Goal: Use online tool/utility: Utilize a website feature to perform a specific function

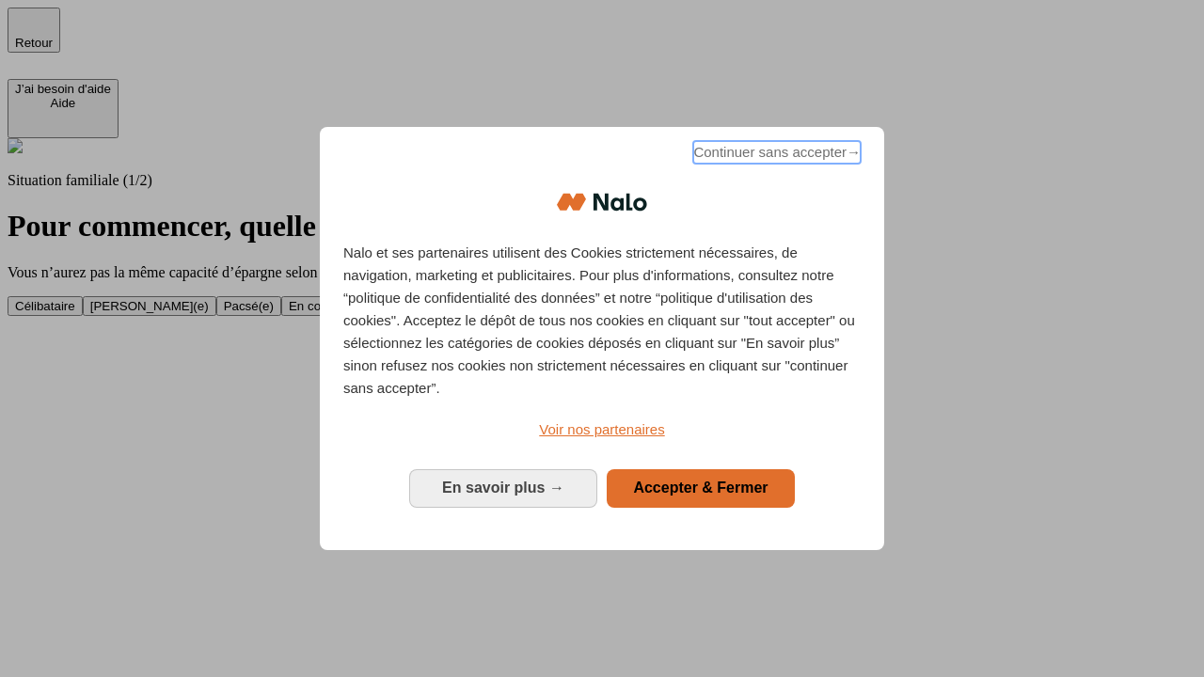
click at [775, 155] on span "Continuer sans accepter →" at bounding box center [776, 152] width 167 height 23
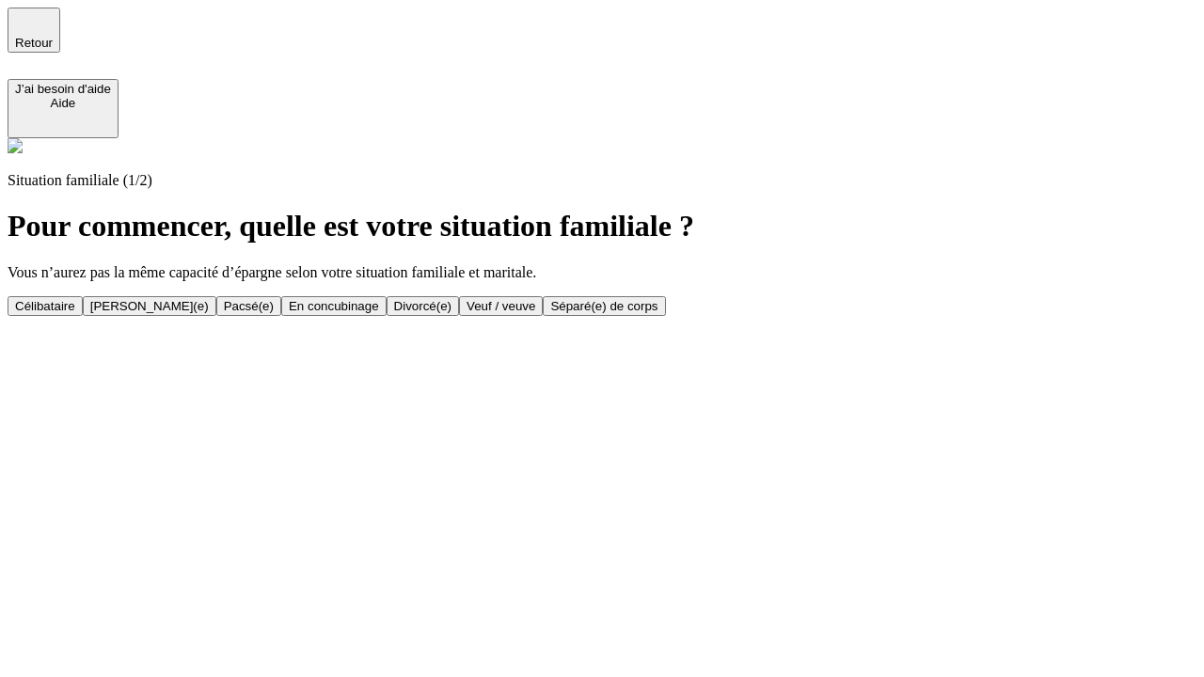
click at [379, 306] on div "En concubinage" at bounding box center [334, 306] width 90 height 14
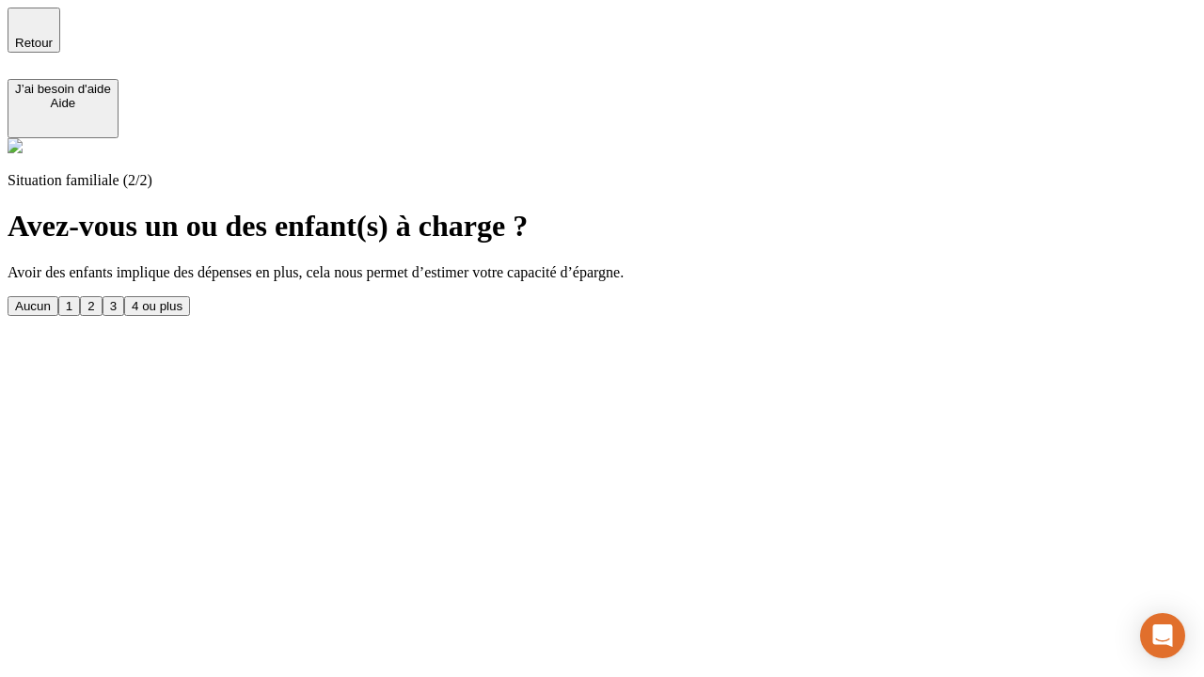
click at [94, 299] on div "2" at bounding box center [90, 306] width 7 height 14
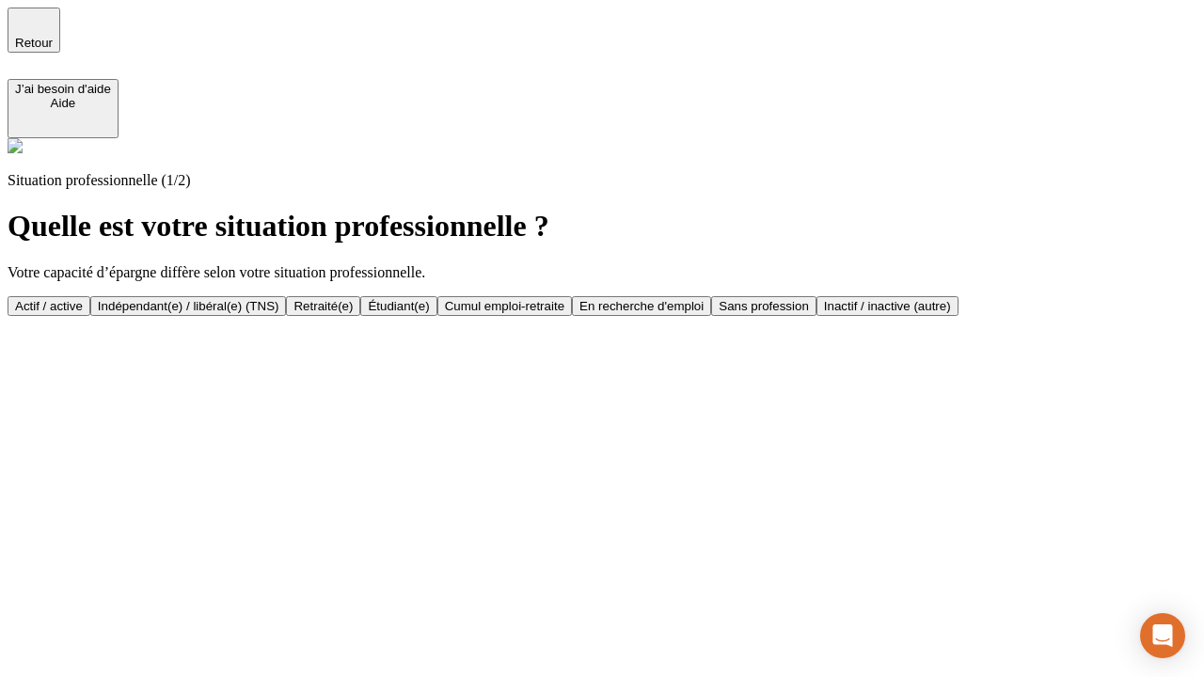
click at [279, 299] on div "Indépendant(e) / libéral(e) (TNS)" at bounding box center [189, 306] width 182 height 14
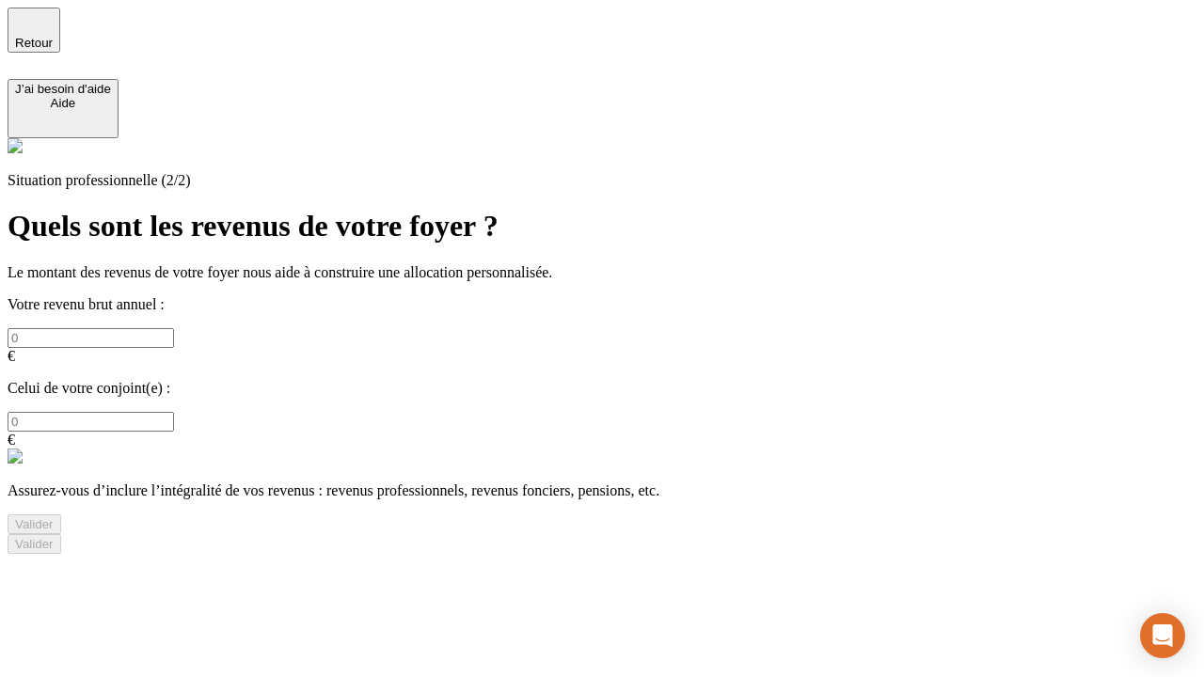
click at [174, 328] on input "text" at bounding box center [91, 338] width 166 height 20
type input "30 000"
click at [54, 517] on div "Valider" at bounding box center [34, 524] width 39 height 14
type input "0"
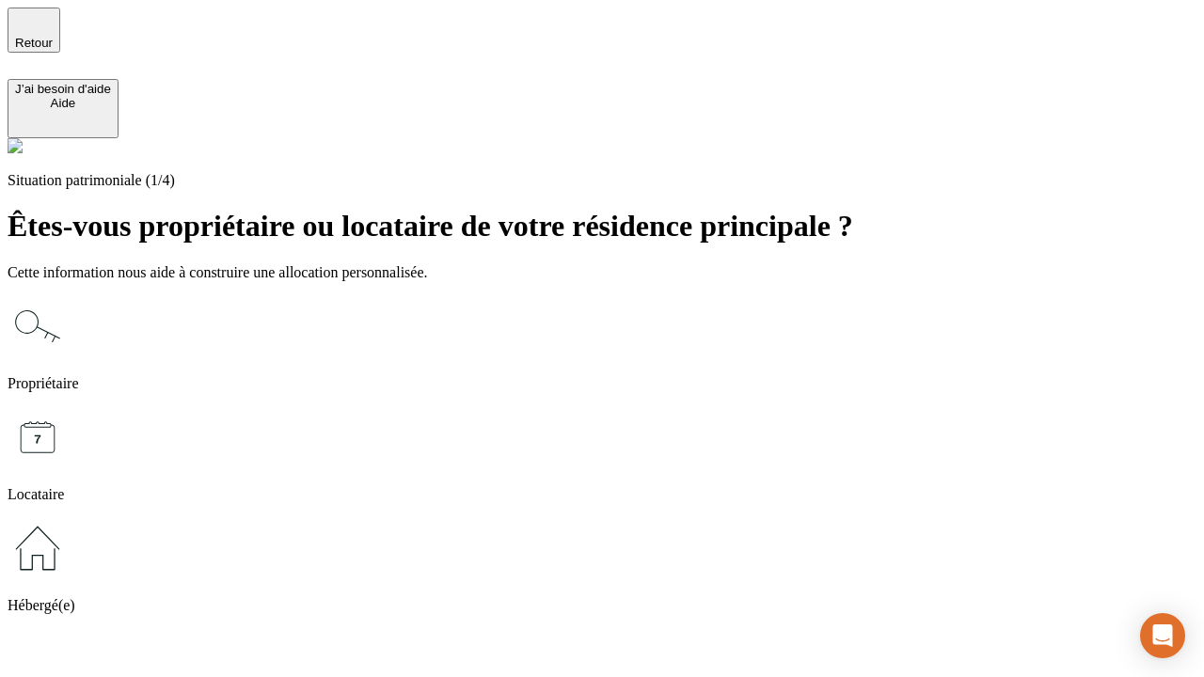
click at [68, 407] on icon at bounding box center [38, 437] width 60 height 60
type input "1 000"
click at [68, 407] on icon at bounding box center [38, 437] width 60 height 60
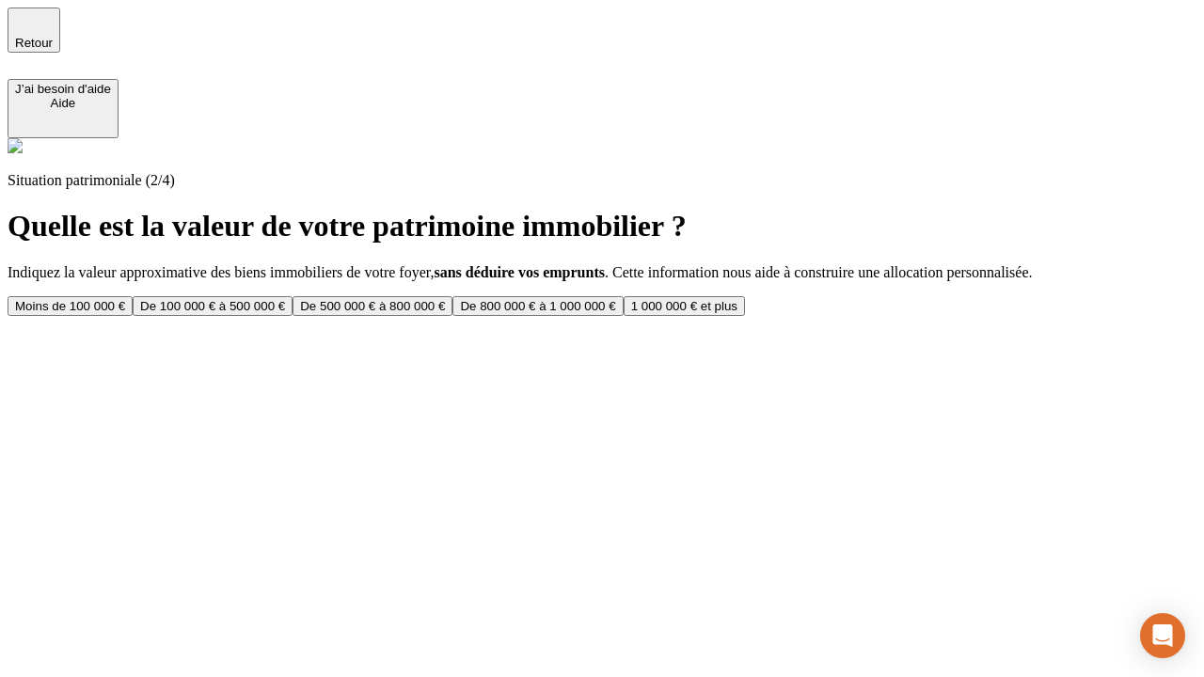
click at [125, 299] on div "Moins de 100 000 €" at bounding box center [70, 306] width 110 height 14
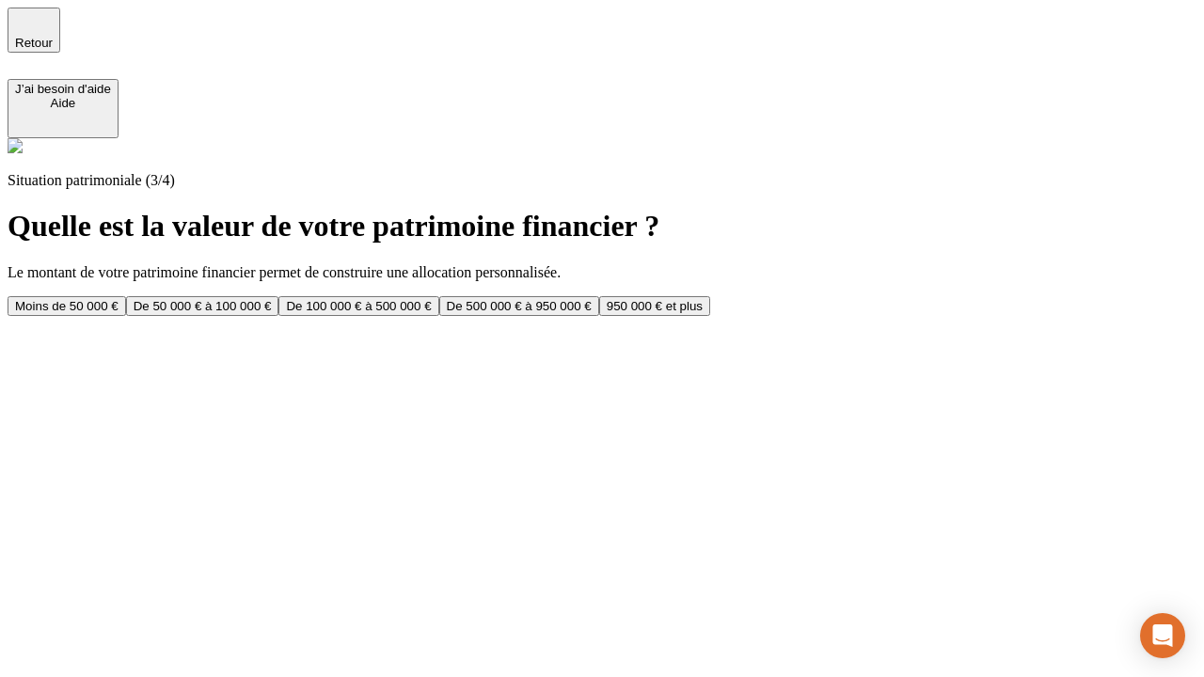
click at [119, 299] on div "Moins de 50 000 €" at bounding box center [66, 306] width 103 height 14
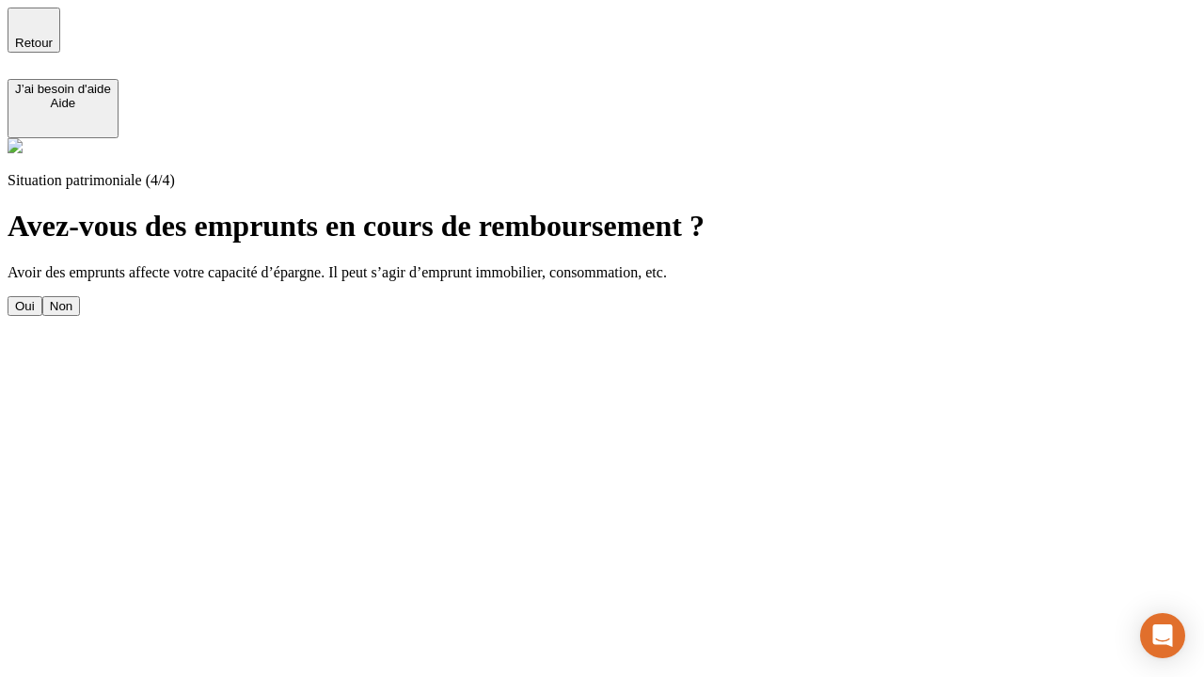
click at [72, 299] on div "Non" at bounding box center [61, 306] width 23 height 14
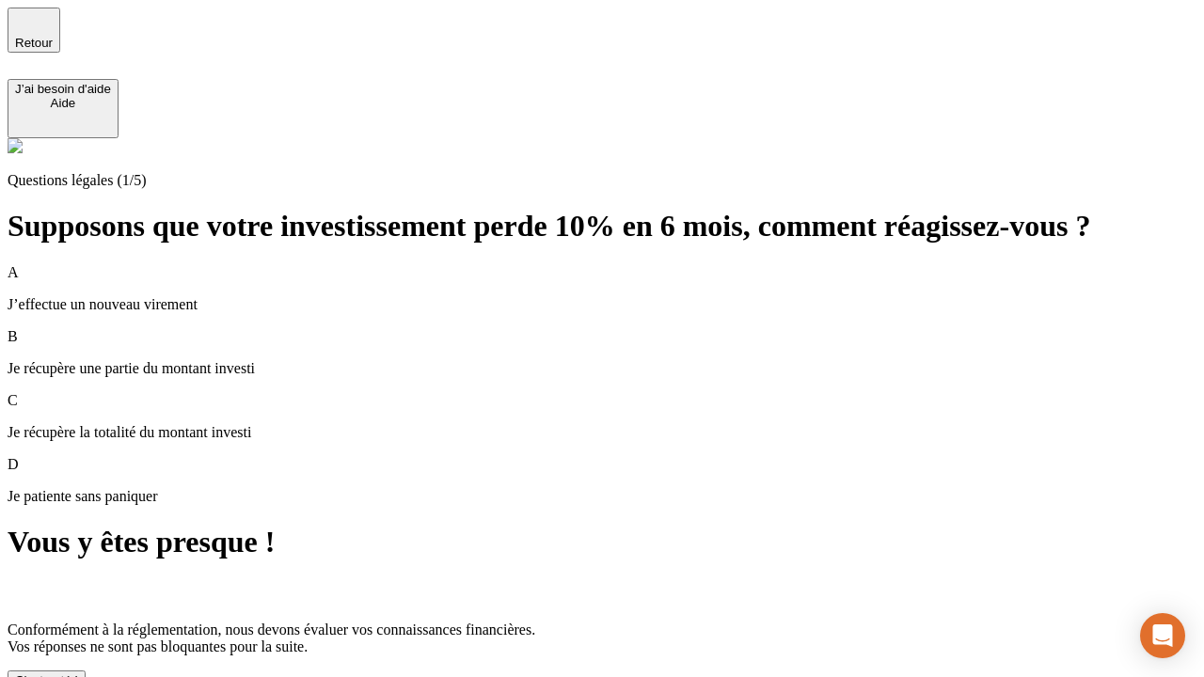
click at [78, 673] on div "C'est noté !" at bounding box center [46, 680] width 63 height 14
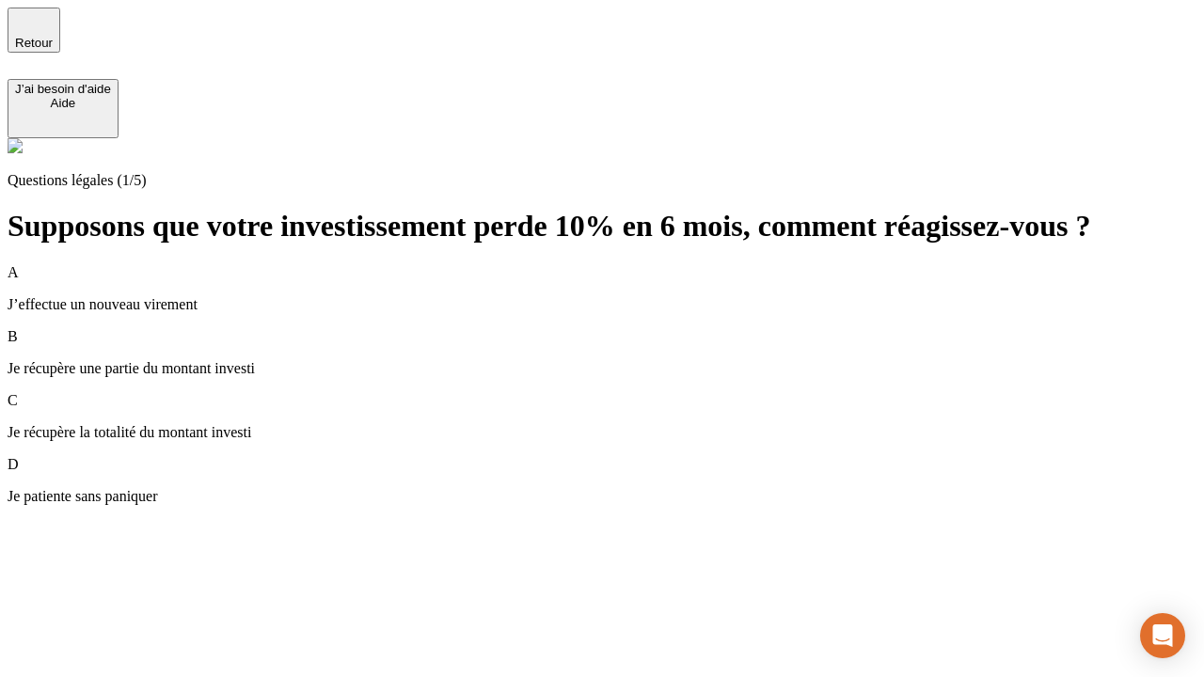
click at [625, 264] on div "A J’effectue un nouveau virement" at bounding box center [602, 288] width 1189 height 49
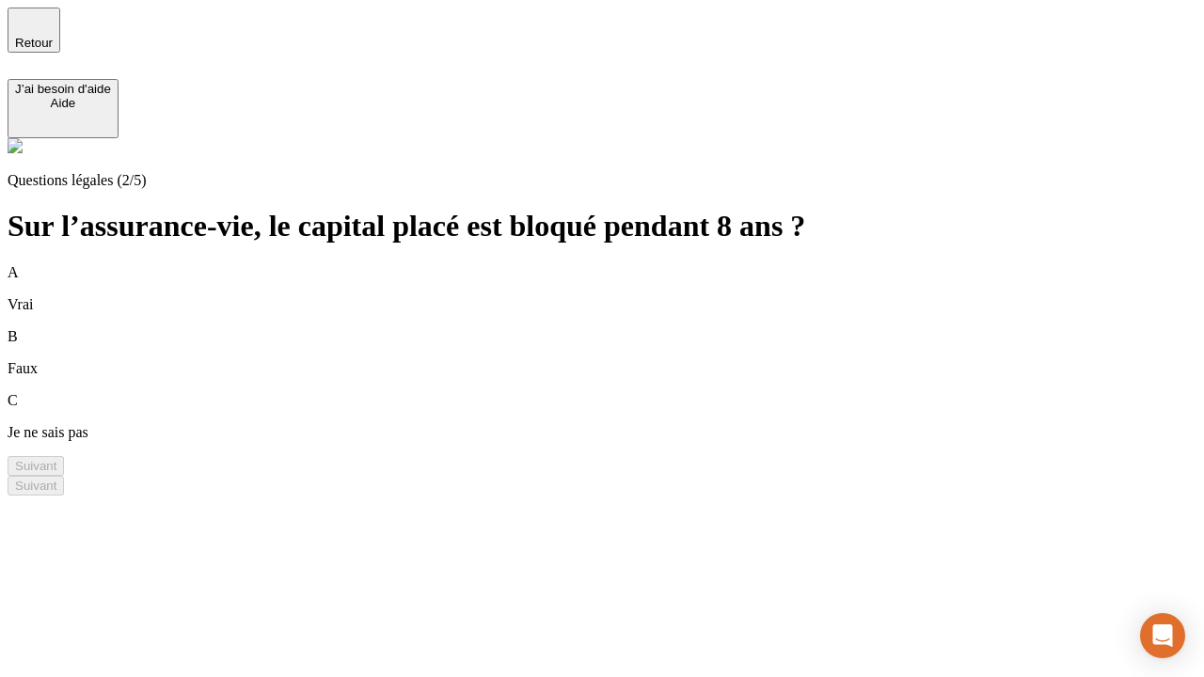
click at [625, 264] on div "A Vrai" at bounding box center [602, 288] width 1189 height 49
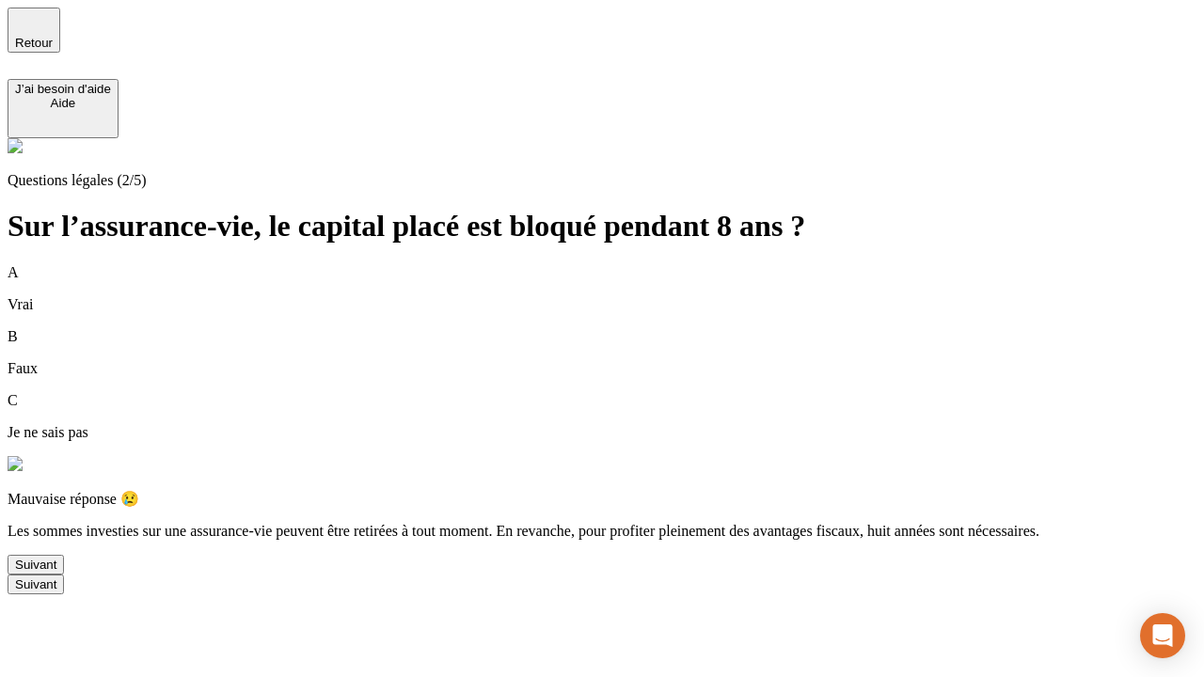
click at [56, 572] on div "Suivant" at bounding box center [35, 565] width 41 height 14
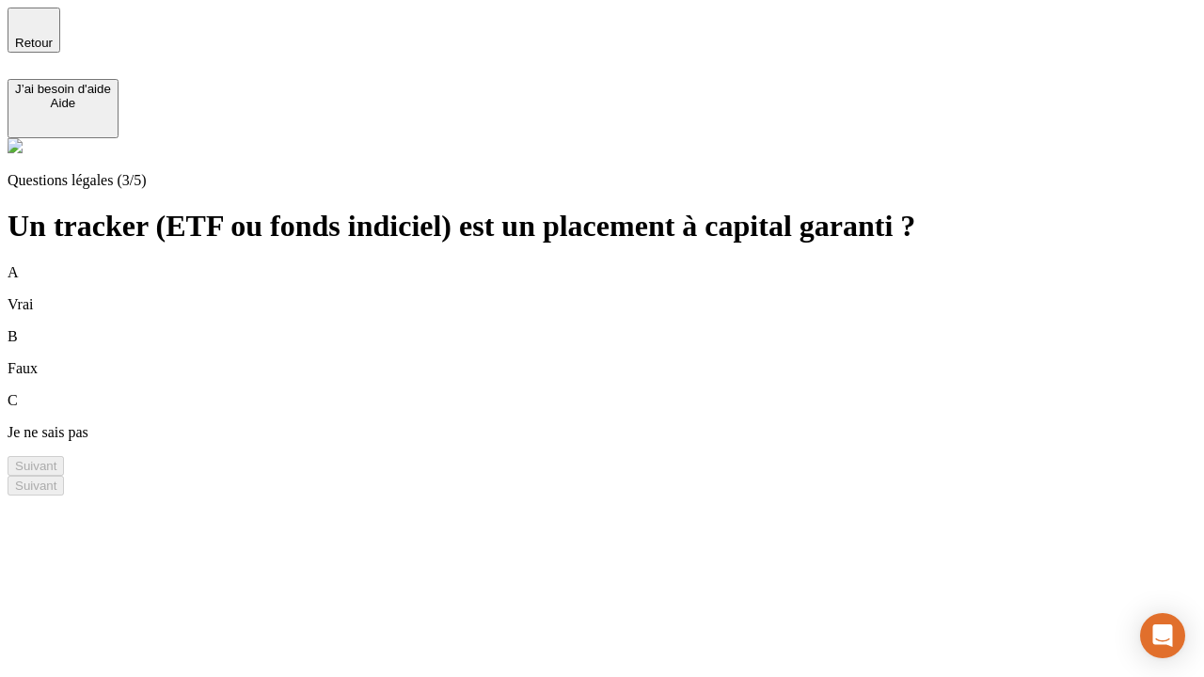
click at [625, 264] on div "A Vrai" at bounding box center [602, 288] width 1189 height 49
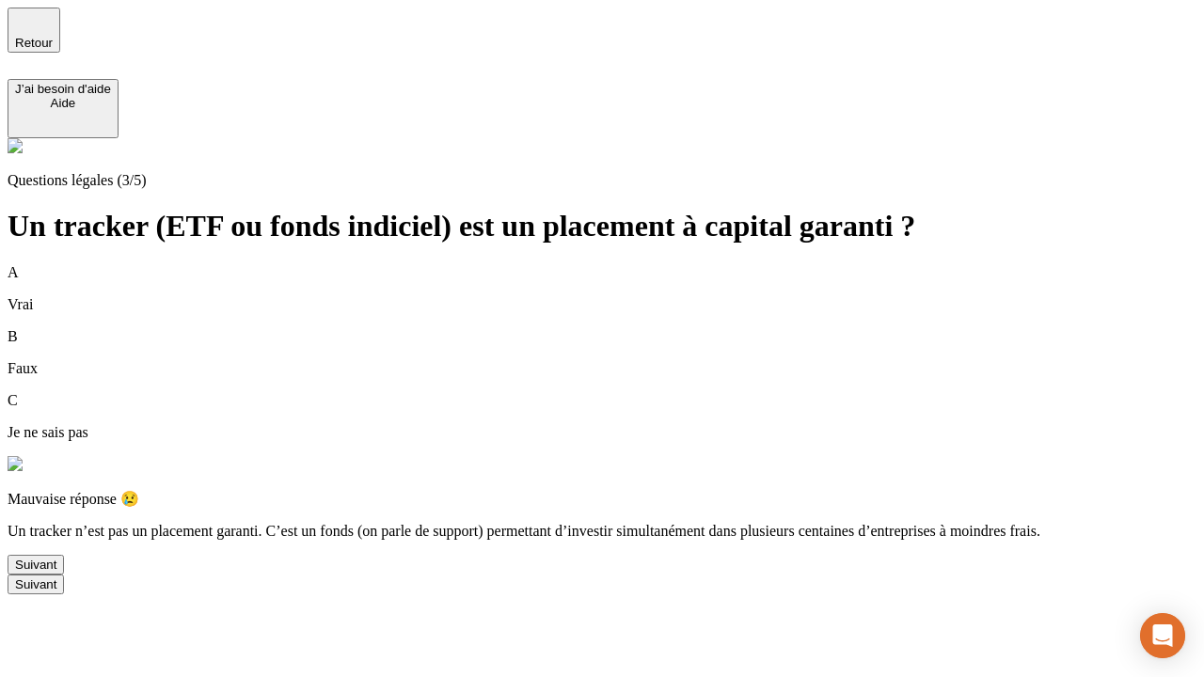
click at [56, 572] on div "Suivant" at bounding box center [35, 565] width 41 height 14
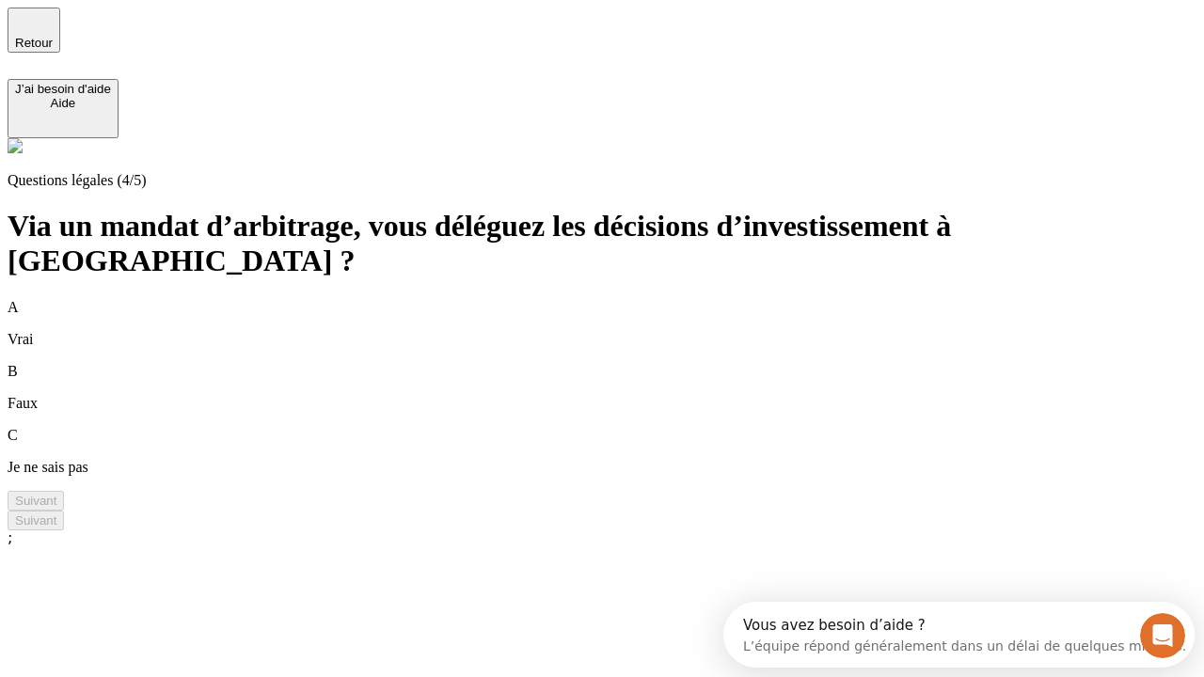
click at [625, 299] on div "A Vrai" at bounding box center [602, 323] width 1189 height 49
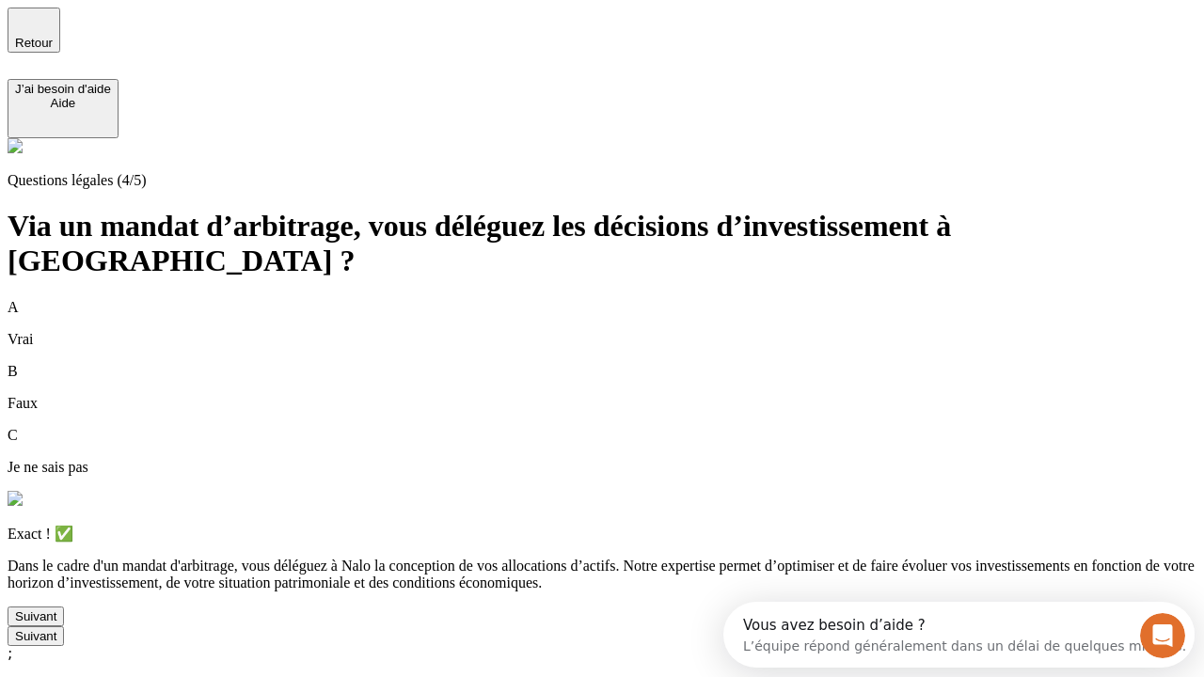
click at [56, 624] on div "Suivant" at bounding box center [35, 617] width 41 height 14
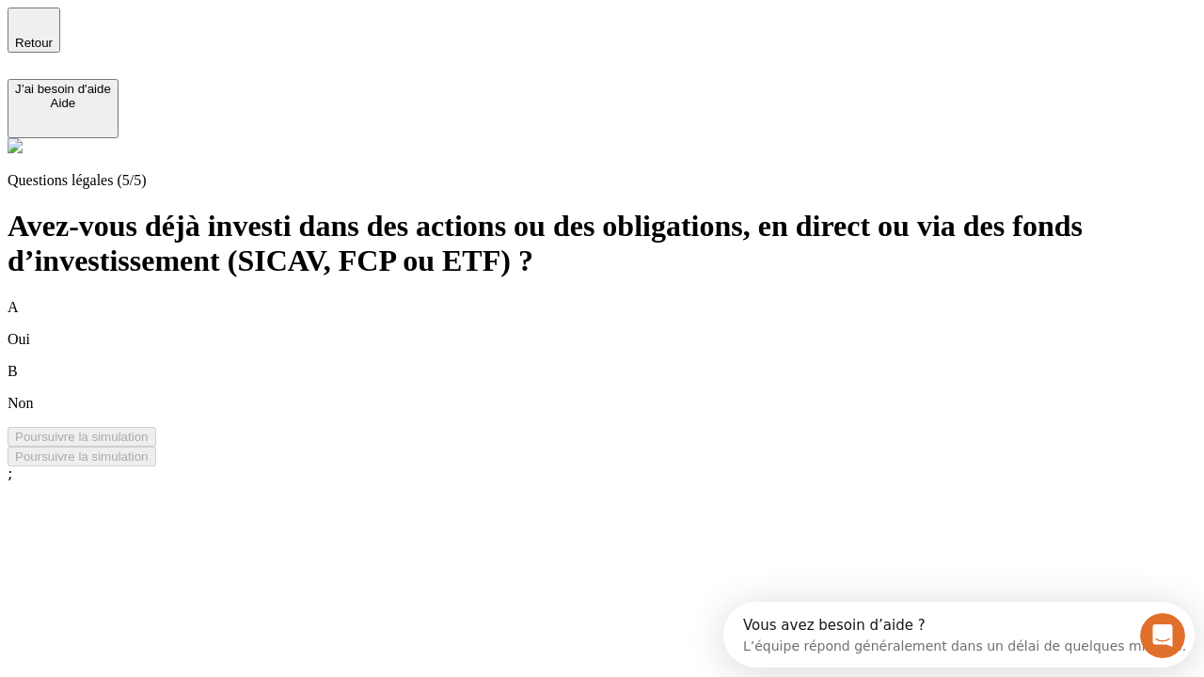
click at [625, 363] on div "B Non" at bounding box center [602, 387] width 1189 height 49
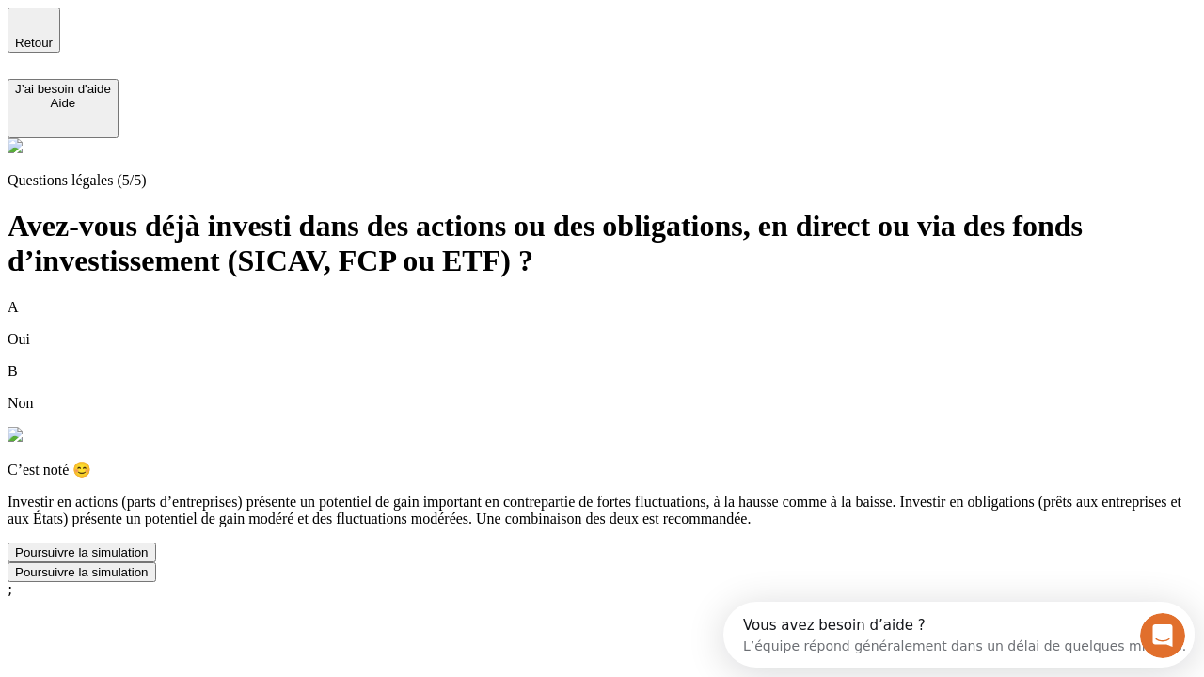
click at [149, 560] on div "Poursuivre la simulation" at bounding box center [82, 553] width 134 height 14
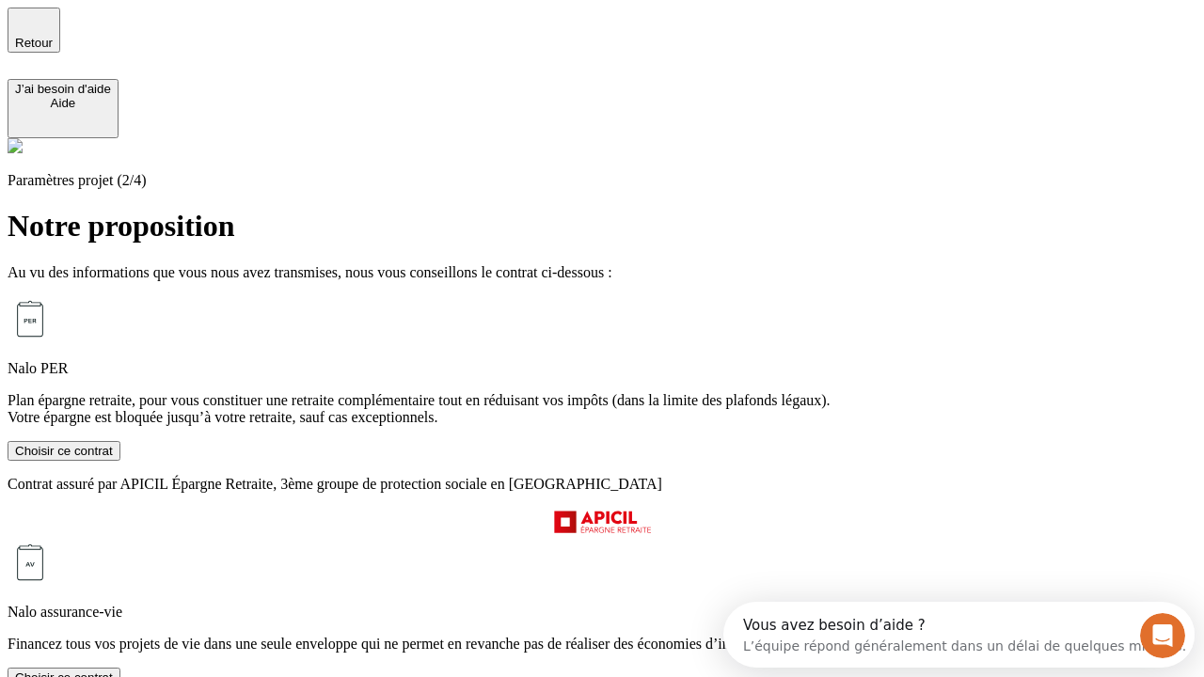
click at [113, 458] on div "Choisir ce contrat" at bounding box center [64, 451] width 98 height 14
